Goal: Information Seeking & Learning: Learn about a topic

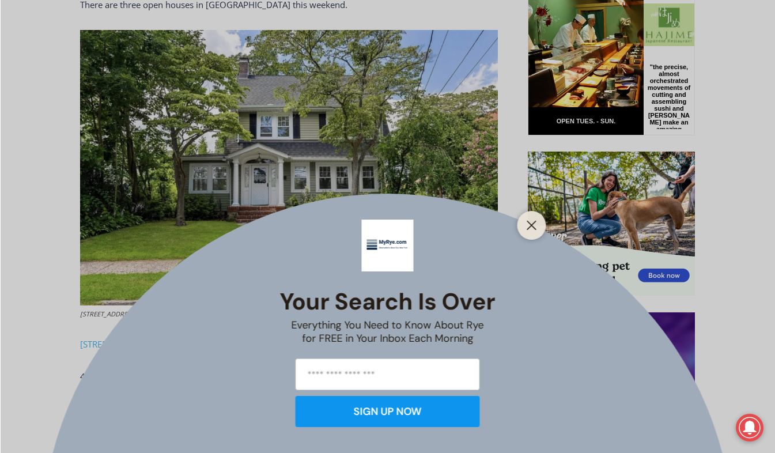
scroll to position [616, 0]
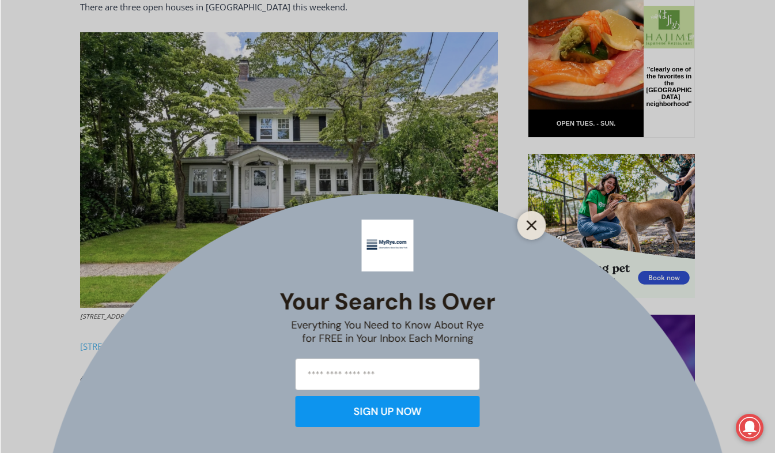
click at [537, 224] on button "Close" at bounding box center [532, 225] width 16 height 16
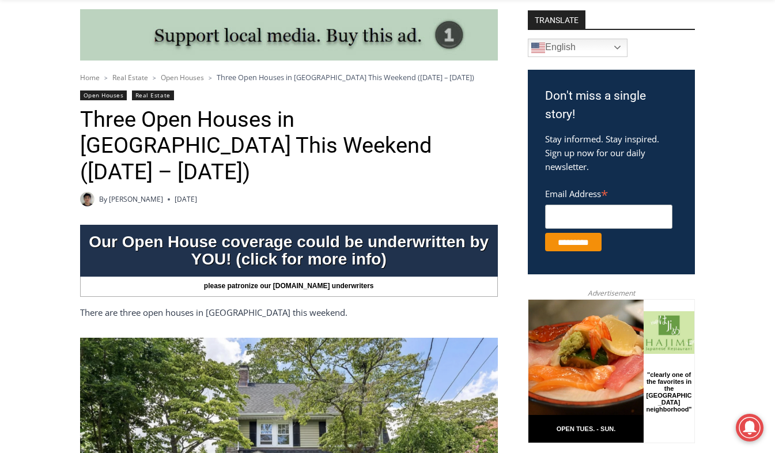
scroll to position [0, 0]
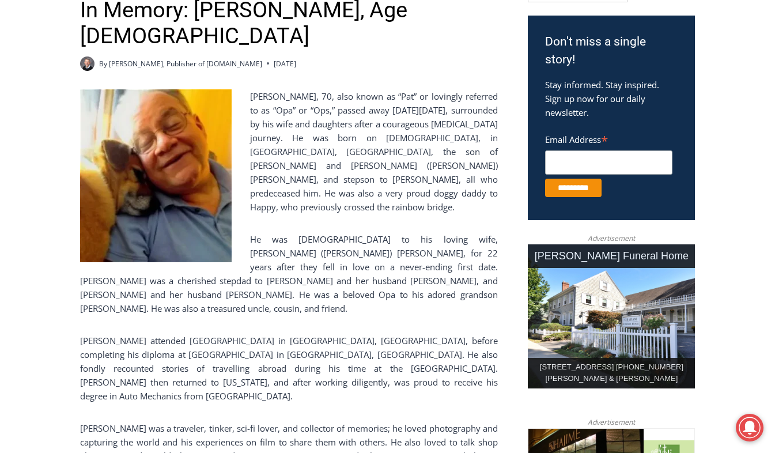
scroll to position [361, 0]
